Goal: Register for event/course

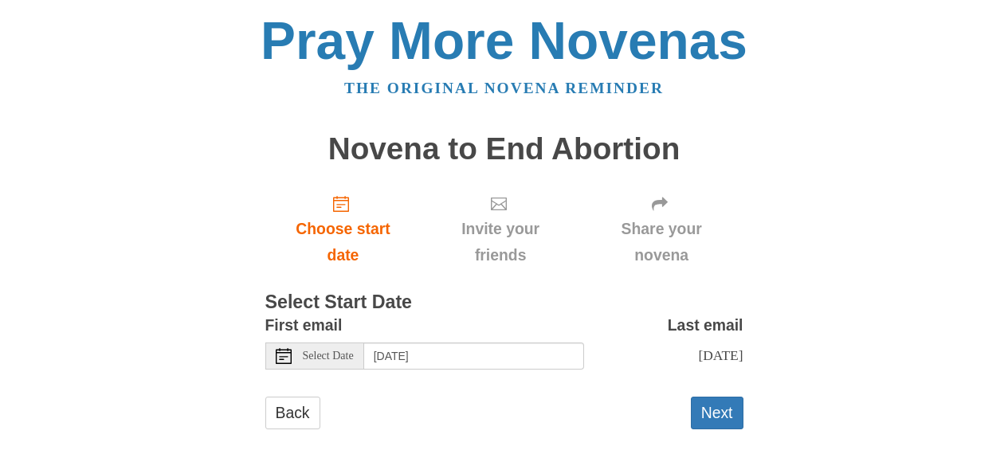
scroll to position [25, 0]
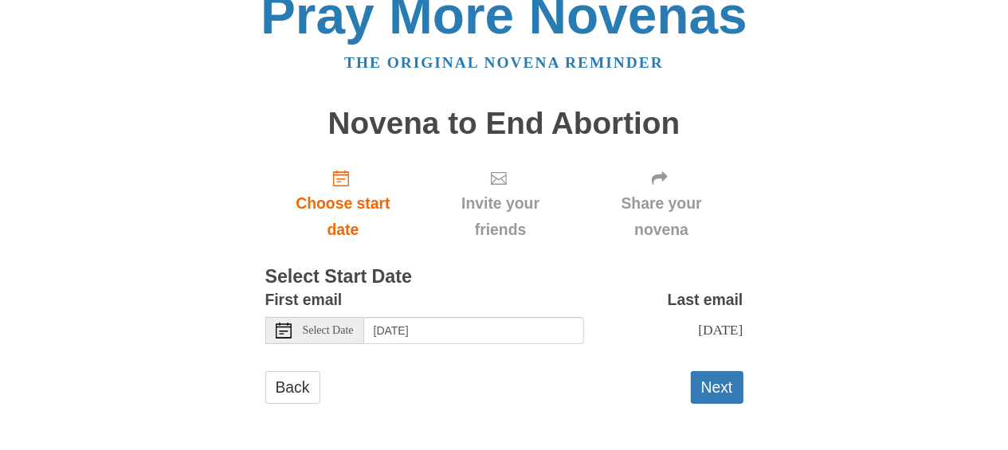
click at [284, 328] on icon at bounding box center [284, 331] width 16 height 16
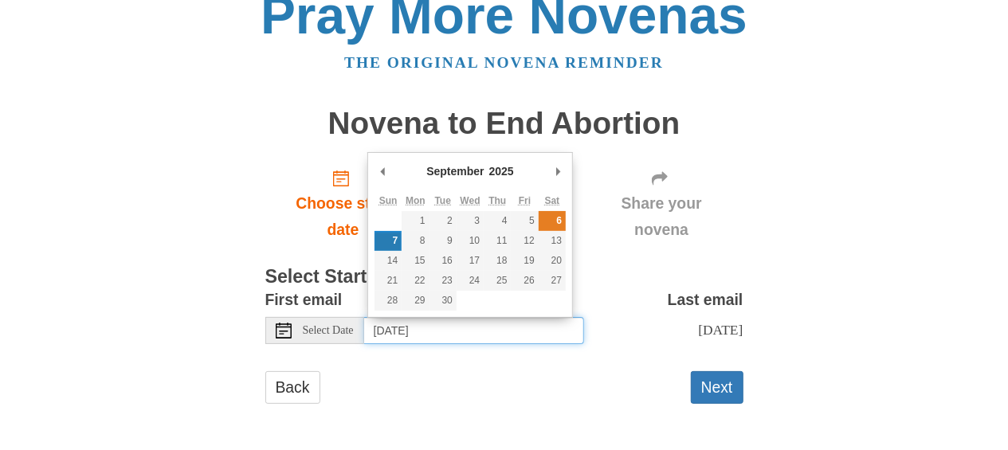
type input "Saturday, September 6th"
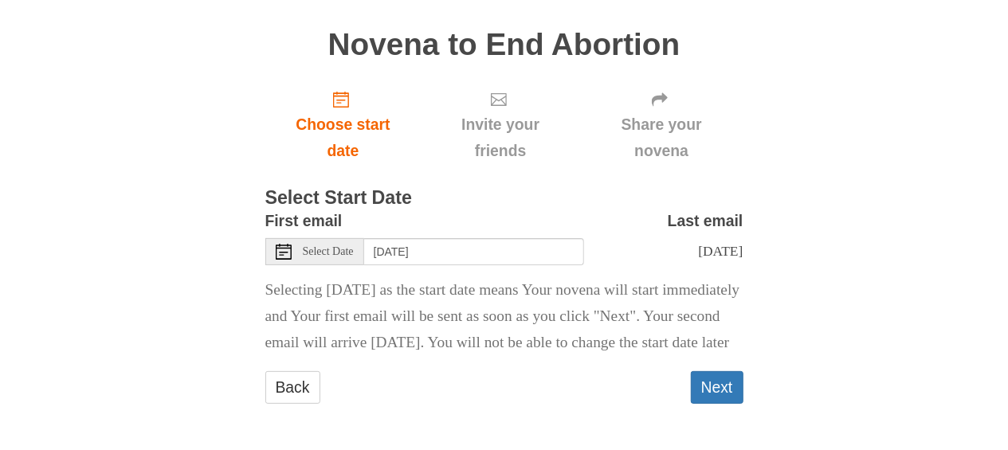
scroll to position [131, 0]
click at [721, 382] on button "Next" at bounding box center [717, 387] width 53 height 33
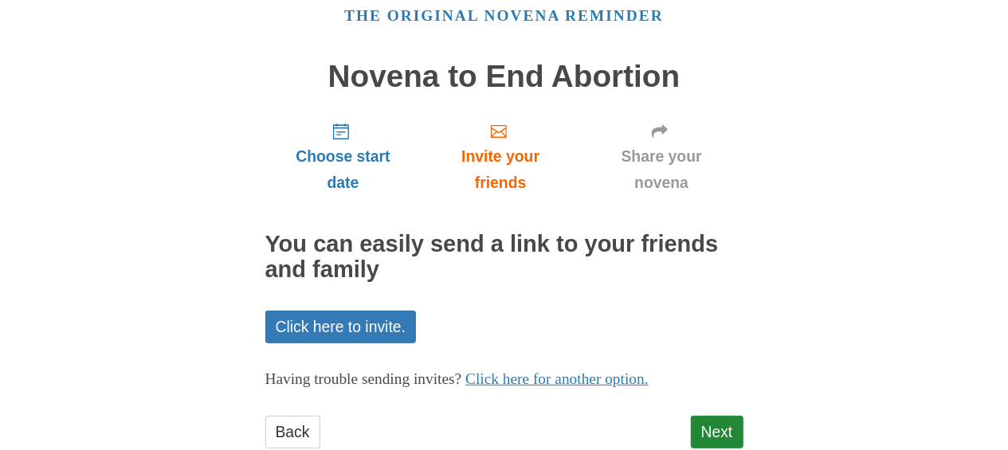
scroll to position [116, 0]
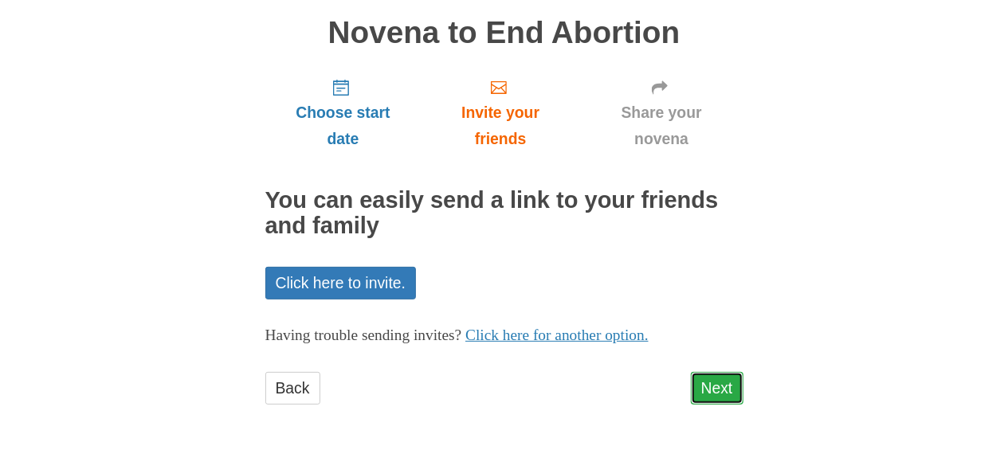
click at [739, 397] on link "Next" at bounding box center [717, 388] width 53 height 33
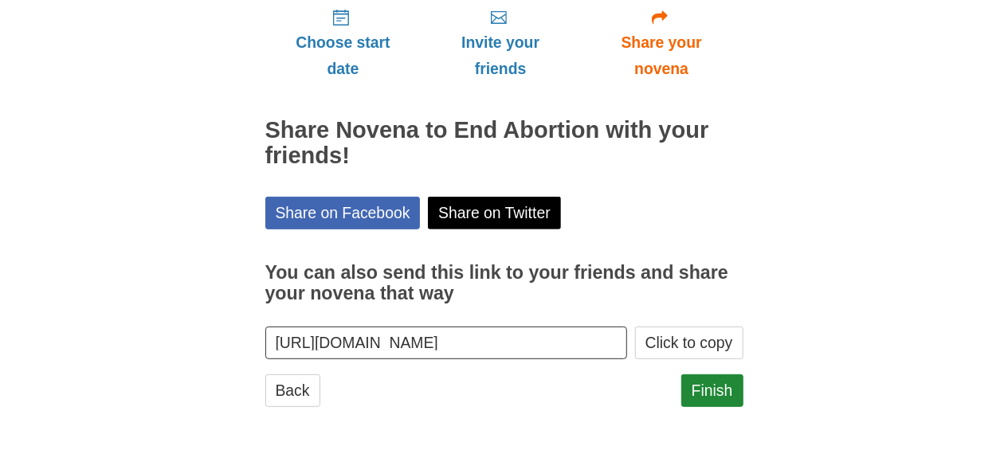
scroll to position [188, 0]
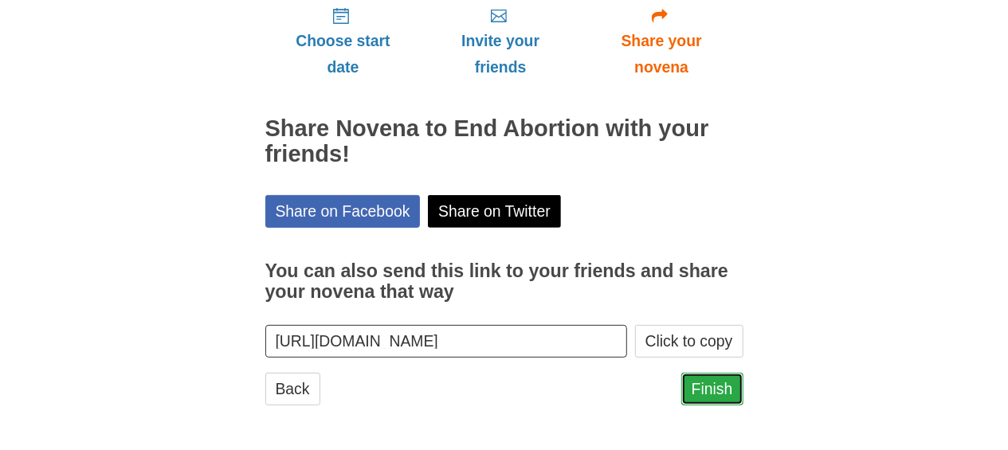
drag, startPoint x: 736, startPoint y: 395, endPoint x: 766, endPoint y: 390, distance: 30.0
click at [737, 393] on link "Finish" at bounding box center [712, 389] width 62 height 33
